Goal: Information Seeking & Learning: Learn about a topic

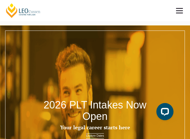
click at [181, 11] on span at bounding box center [179, 10] width 7 height 1
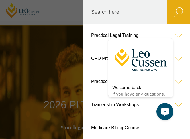
click at [175, 36] on div "Welcome back! If you have any questions, I'm here to help as always. Chat now" at bounding box center [139, 76] width 72 height 97
click at [109, 32] on div "Welcome back! If you have any questions, I'm here to help as always. Chat now" at bounding box center [141, 65] width 66 height 71
click at [104, 34] on div "Welcome back! If you have any questions, I'm here to help as always. Chat now" at bounding box center [139, 76] width 72 height 97
click at [183, 70] on icon at bounding box center [178, 81] width 23 height 23
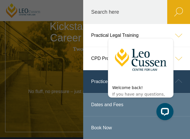
scroll to position [85, 0]
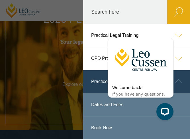
click at [97, 34] on link "Practical Legal Training" at bounding box center [136, 35] width 107 height 23
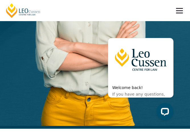
scroll to position [313, 0]
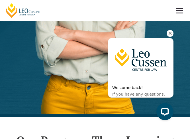
click at [170, 32] on icon "Hide greeting" at bounding box center [170, 33] width 7 height 7
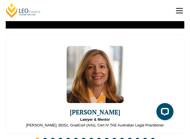
scroll to position [1937, 0]
